Goal: Find specific page/section: Find specific page/section

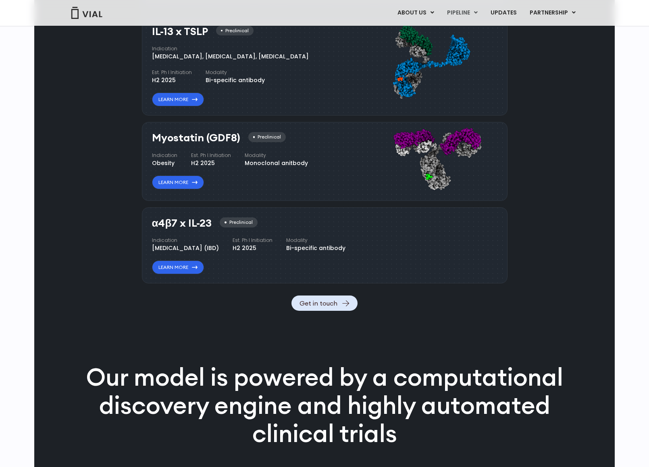
scroll to position [725, 0]
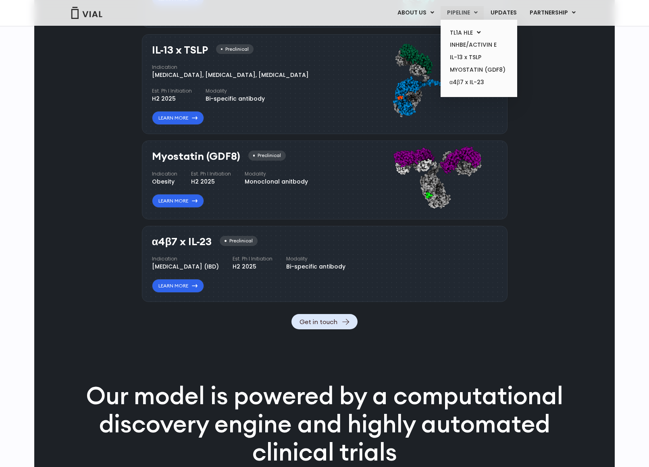
click at [465, 13] on link "PIPELINE" at bounding box center [461, 13] width 43 height 14
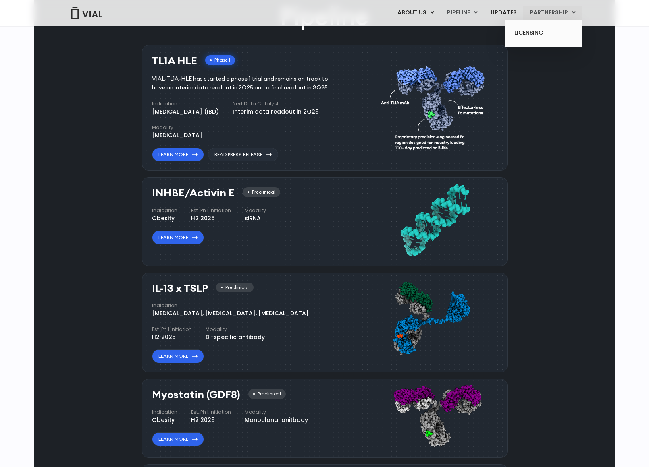
click at [552, 10] on link "PARTNERSHIP" at bounding box center [552, 13] width 59 height 14
click at [508, 11] on link "UPDATES" at bounding box center [503, 13] width 39 height 14
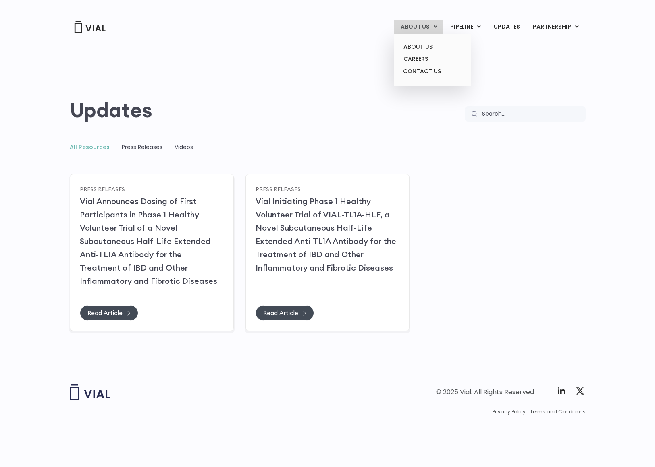
click at [426, 28] on link "ABOUT US" at bounding box center [418, 27] width 49 height 14
click at [427, 70] on link "CONTACT US" at bounding box center [432, 71] width 71 height 13
